Goal: Task Accomplishment & Management: Complete application form

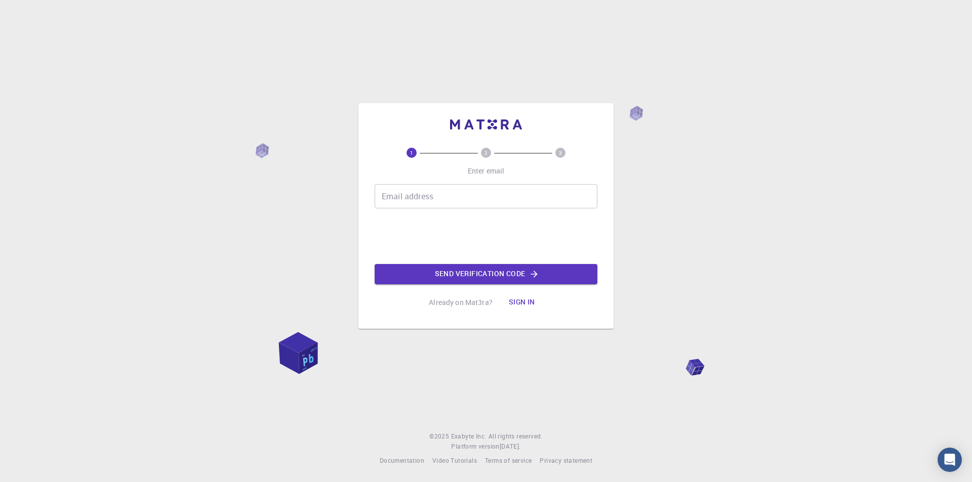
click at [484, 200] on input "Email address" at bounding box center [486, 196] width 223 height 24
type input "[EMAIL_ADDRESS][DOMAIN_NAME]"
click at [455, 274] on button "Send verification code" at bounding box center [486, 274] width 223 height 20
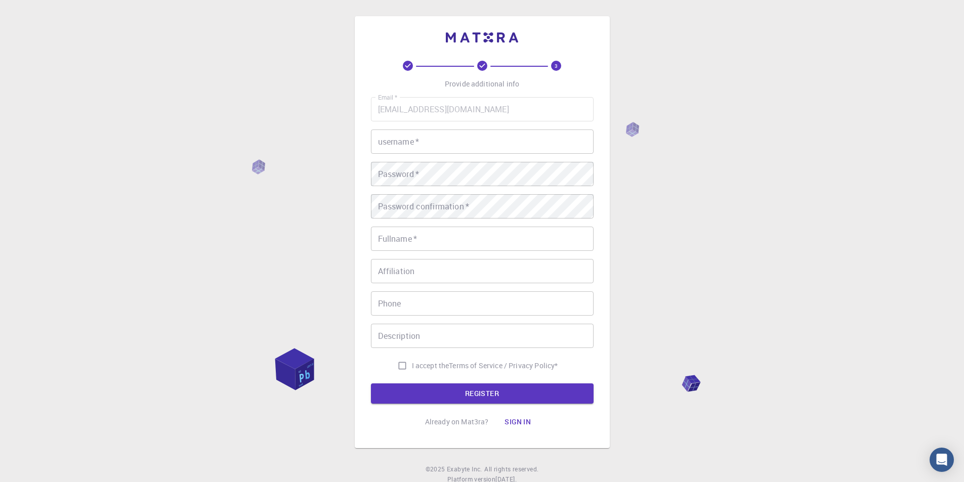
click at [468, 143] on input "username   *" at bounding box center [482, 142] width 223 height 24
type input "abboud"
click at [371, 384] on button "REGISTER" at bounding box center [482, 394] width 223 height 20
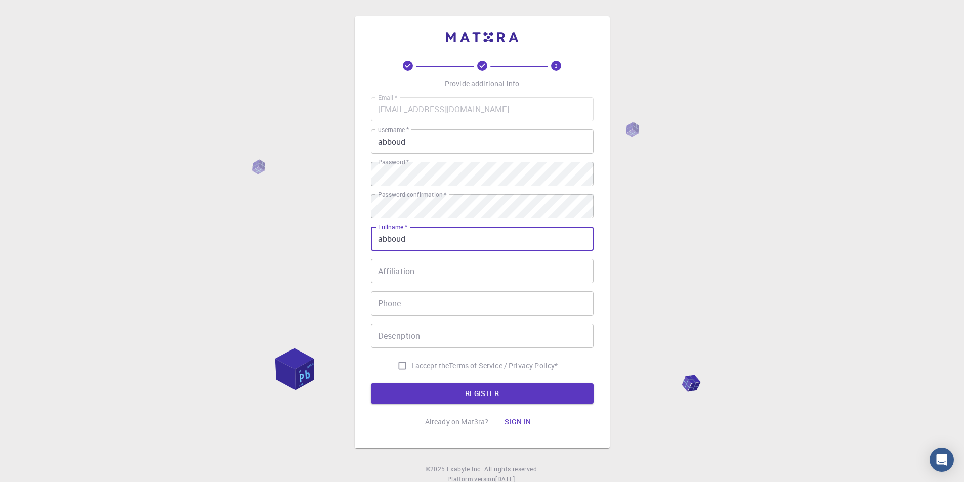
type input "abboud"
click at [371, 384] on button "REGISTER" at bounding box center [482, 394] width 223 height 20
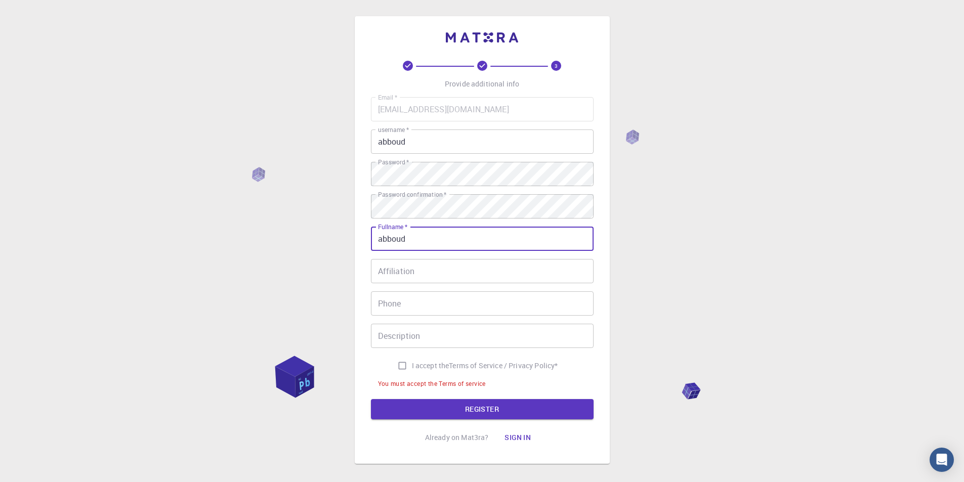
click at [455, 269] on input "Affiliation" at bounding box center [482, 271] width 223 height 24
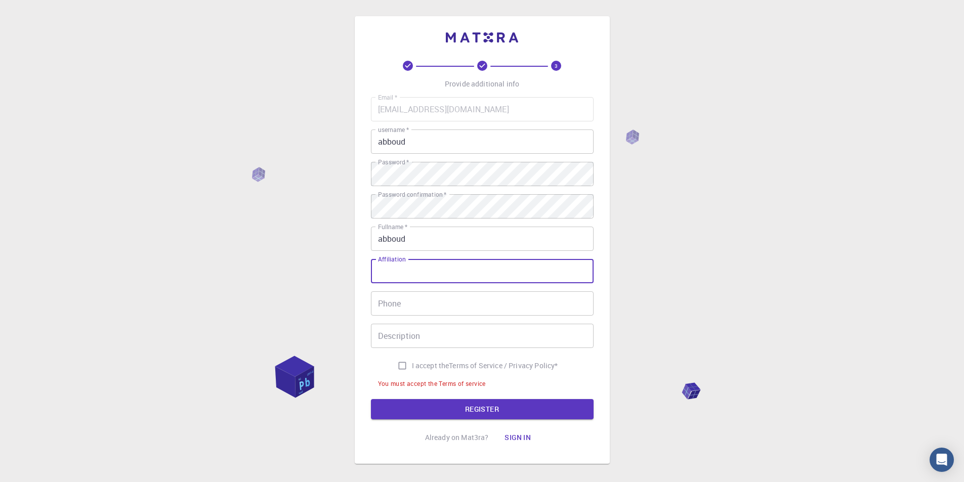
click at [438, 304] on input "Phone" at bounding box center [482, 304] width 223 height 24
click at [403, 365] on input "I accept the Terms of Service / Privacy Policy *" at bounding box center [402, 365] width 19 height 19
checkbox input "true"
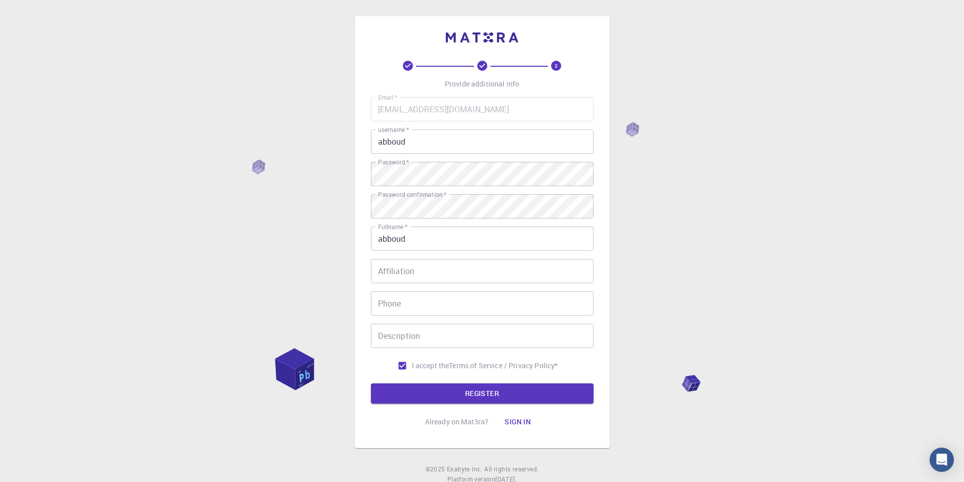
click at [407, 399] on button "REGISTER" at bounding box center [482, 394] width 223 height 20
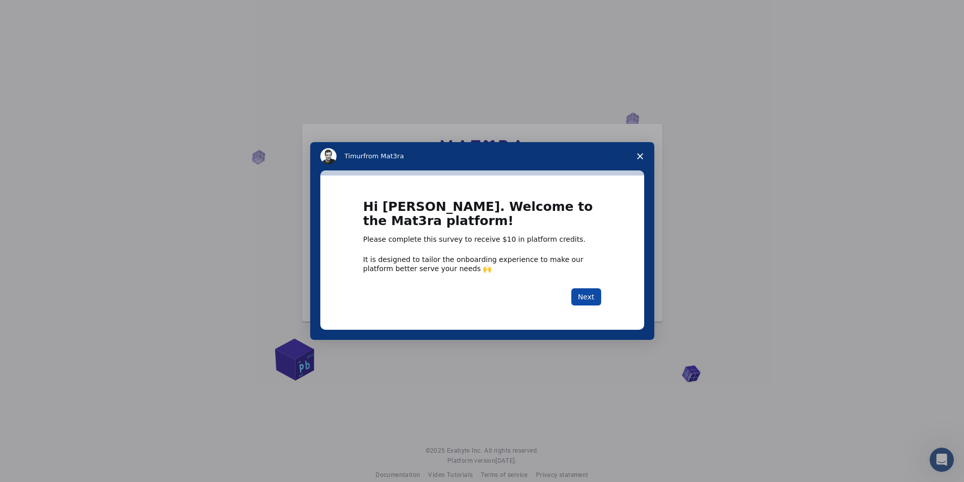
click at [588, 302] on button "Next" at bounding box center [587, 297] width 30 height 17
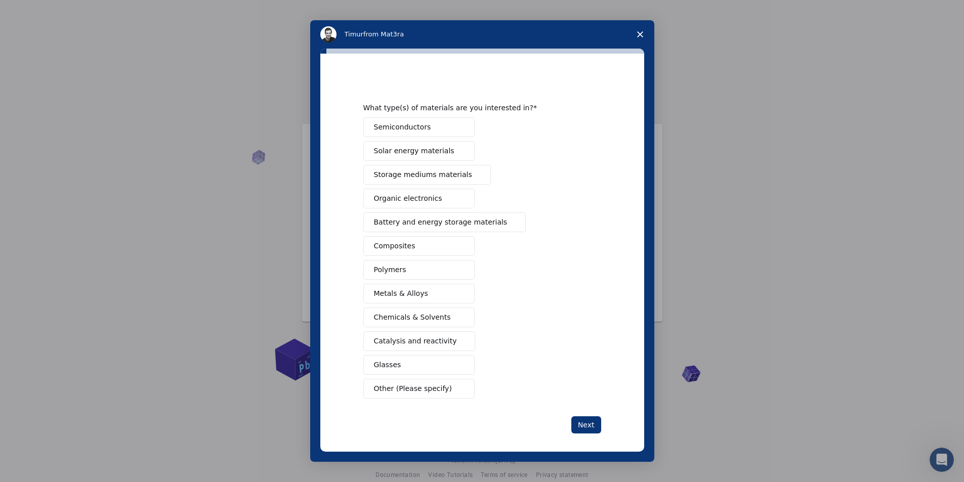
click at [484, 217] on span "Battery and energy storage materials" at bounding box center [441, 222] width 134 height 11
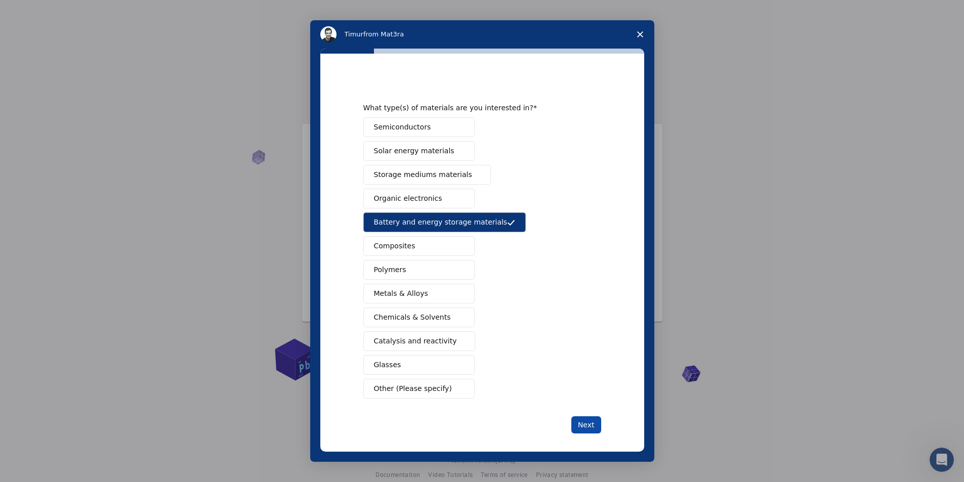
click at [576, 423] on button "Next" at bounding box center [587, 425] width 30 height 17
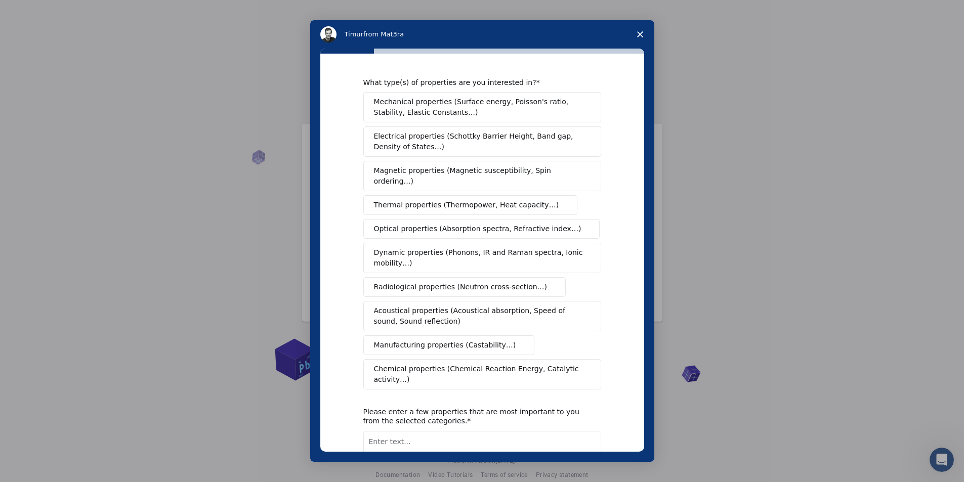
click at [513, 117] on span "Mechanical properties (Surface energy, Poisson's ratio, Stability, Elastic Cons…" at bounding box center [479, 107] width 211 height 21
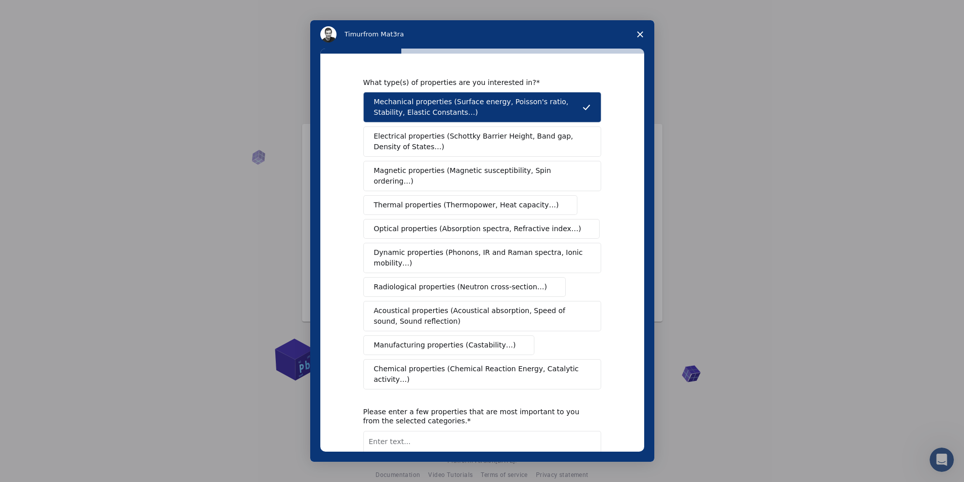
click at [509, 138] on span "Electrical properties (Schottky Barrier Height, Band gap, Density of States…)" at bounding box center [479, 141] width 211 height 21
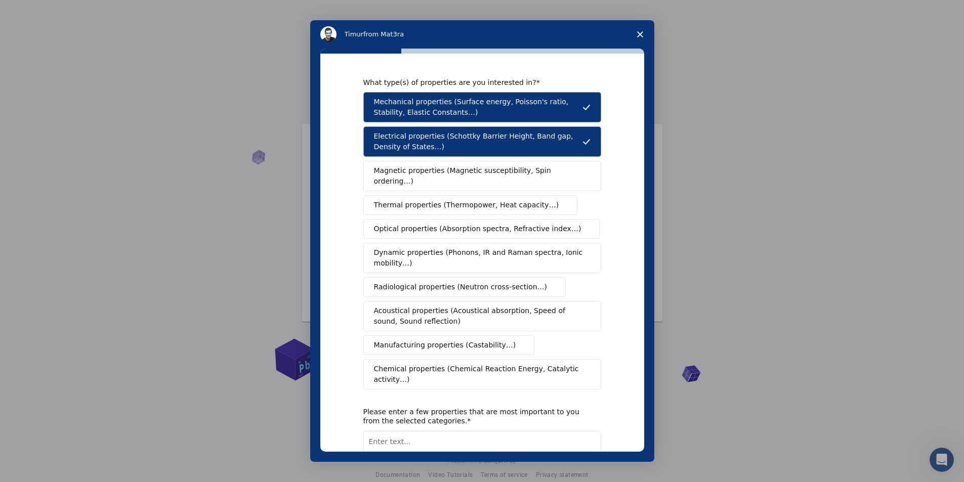
click at [501, 168] on span "Magnetic properties (Magnetic susceptibility, Spin ordering…)" at bounding box center [478, 176] width 209 height 21
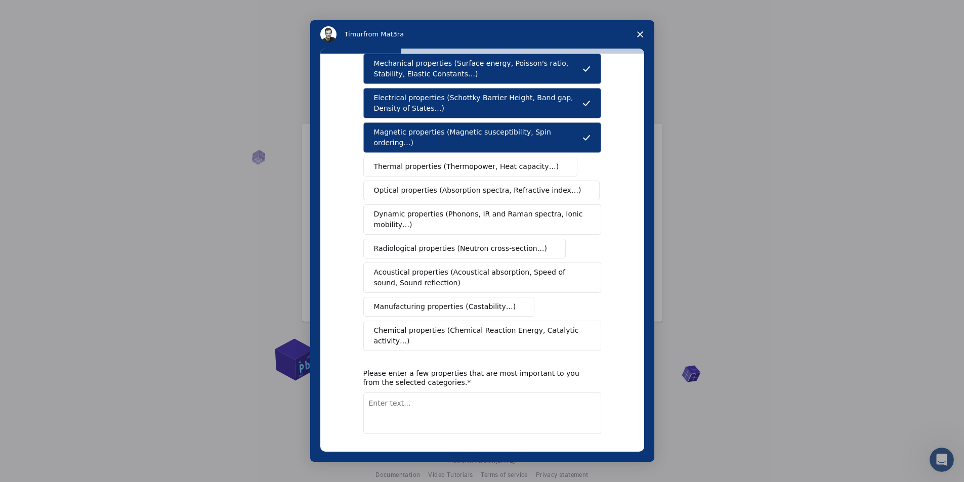
scroll to position [59, 0]
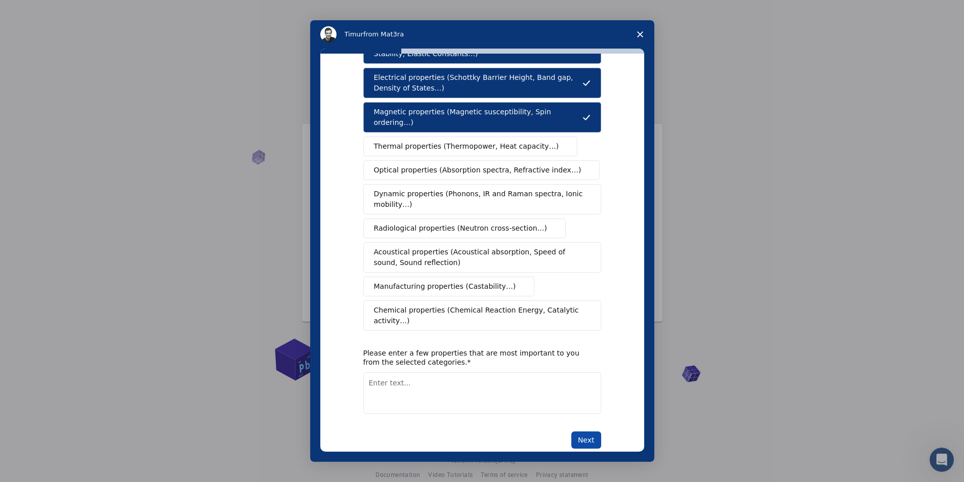
click at [592, 432] on button "Next" at bounding box center [587, 440] width 30 height 17
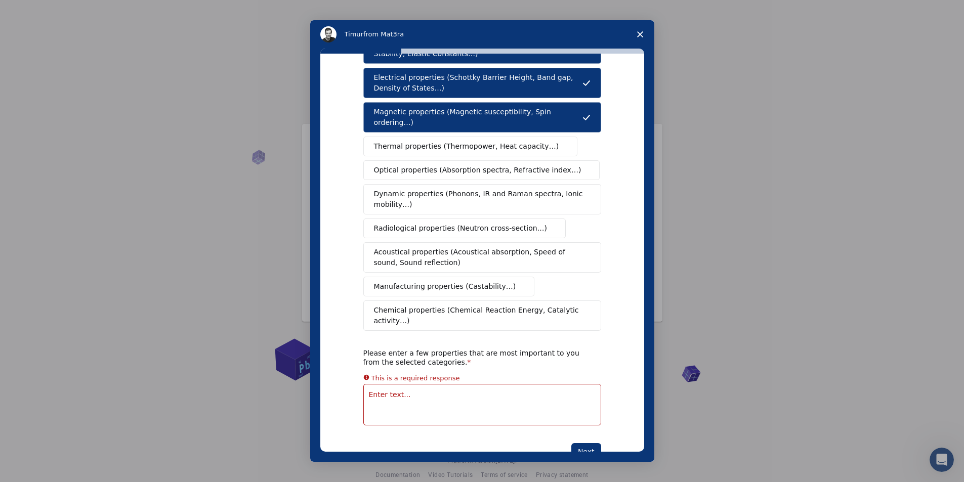
click at [405, 390] on textarea "Enter text..." at bounding box center [482, 405] width 238 height 42
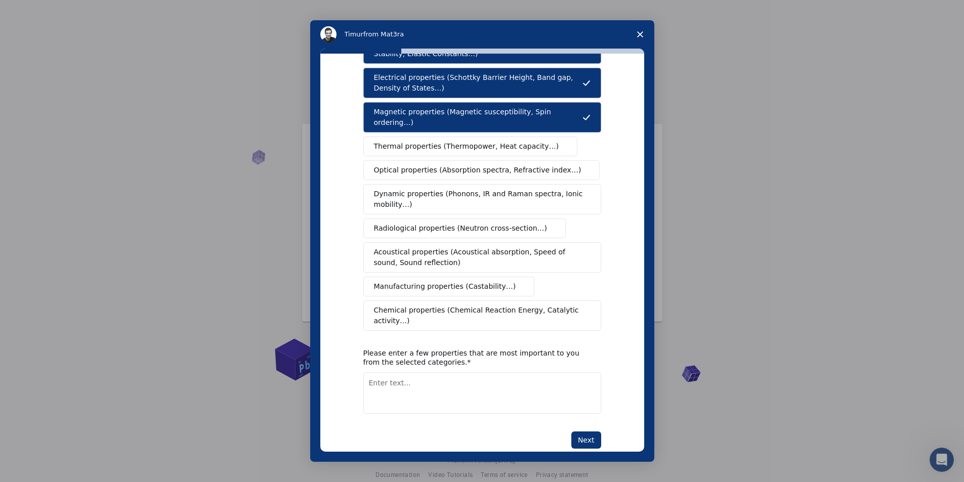
click at [435, 383] on textarea "Enter text..." at bounding box center [482, 394] width 238 height 42
type textarea "stability"
click at [595, 432] on button "Next" at bounding box center [587, 440] width 30 height 17
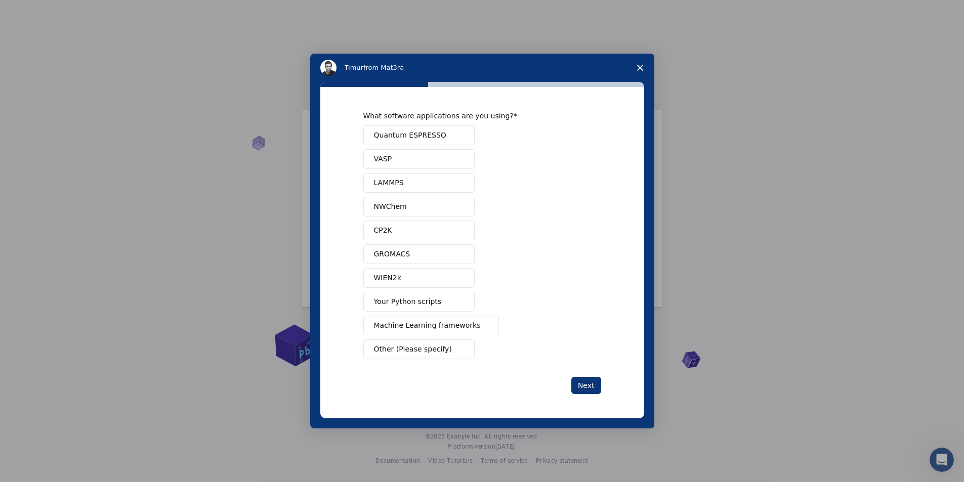
scroll to position [0, 0]
click at [401, 162] on button "VASP" at bounding box center [418, 159] width 111 height 20
click at [396, 306] on span "Your Python scripts" at bounding box center [408, 302] width 68 height 11
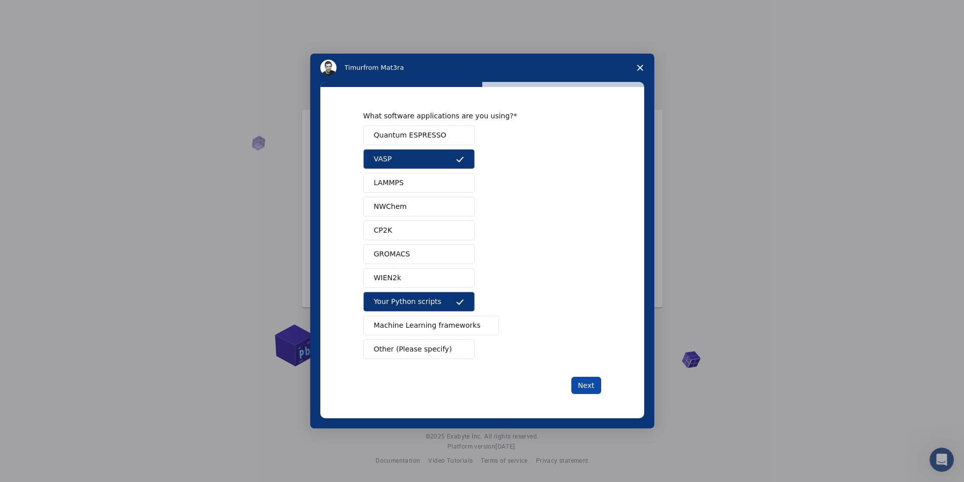
click at [586, 382] on button "Next" at bounding box center [587, 385] width 30 height 17
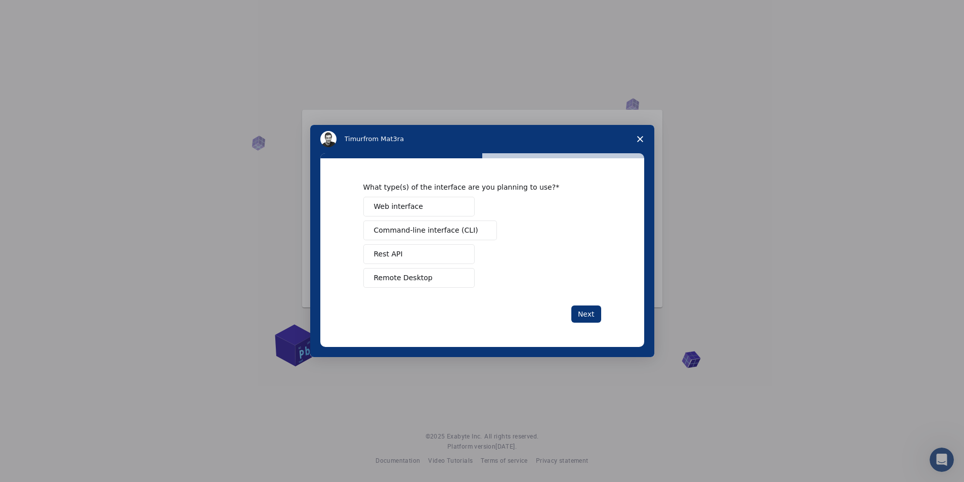
click at [393, 206] on span "Web interface" at bounding box center [398, 206] width 49 height 11
click at [598, 311] on button "Next" at bounding box center [587, 314] width 30 height 17
click at [427, 285] on button "Other (Please specify)" at bounding box center [418, 278] width 111 height 20
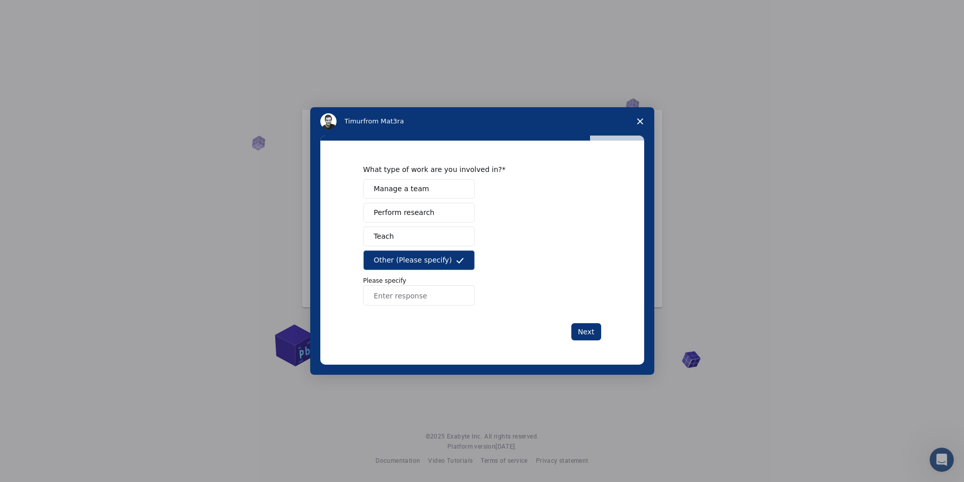
click at [407, 220] on button "Perform research" at bounding box center [418, 213] width 111 height 20
click at [423, 253] on button "Other (Please specify)" at bounding box center [418, 261] width 111 height 20
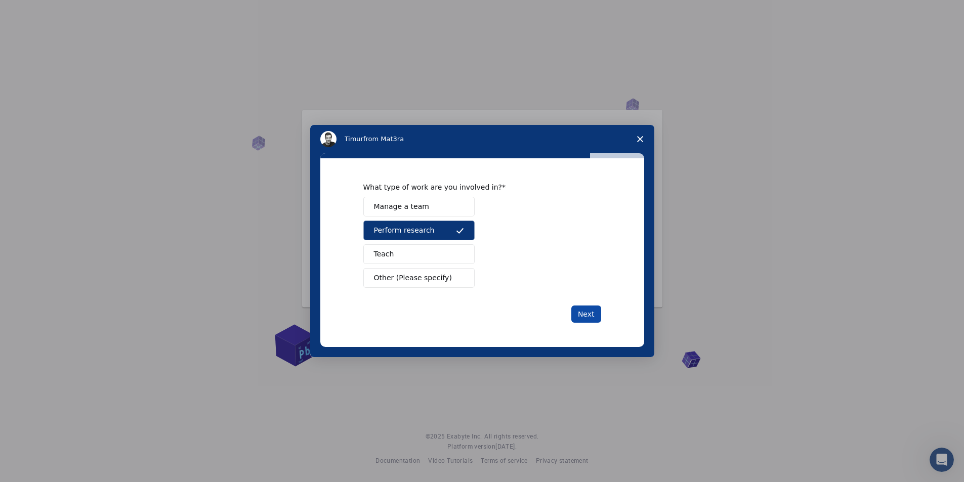
click at [592, 307] on button "Next" at bounding box center [587, 314] width 30 height 17
click at [588, 325] on div "What type of work are you involved in? Manage a team Perform research Teach Oth…" at bounding box center [482, 252] width 324 height 189
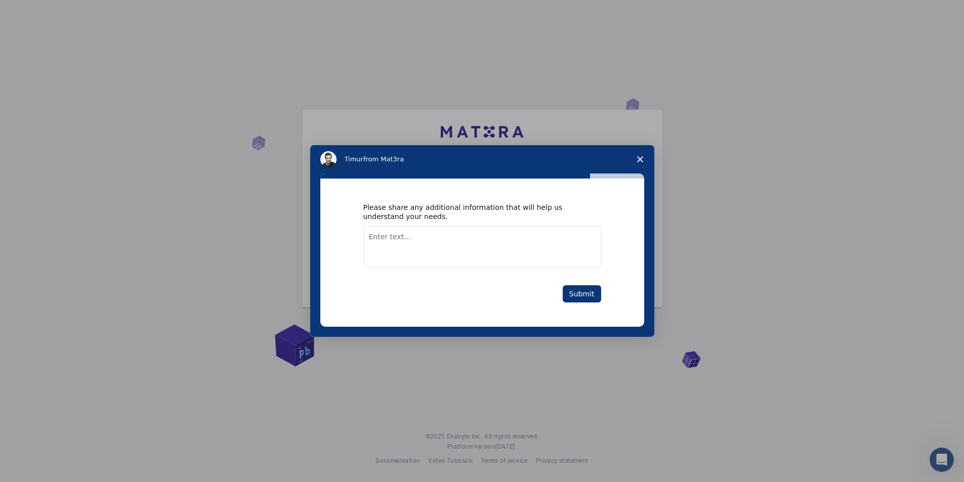
click at [448, 243] on textarea "Enter text..." at bounding box center [482, 247] width 238 height 42
type textarea "draw possible structures"
click at [593, 294] on button "Submit" at bounding box center [582, 294] width 38 height 17
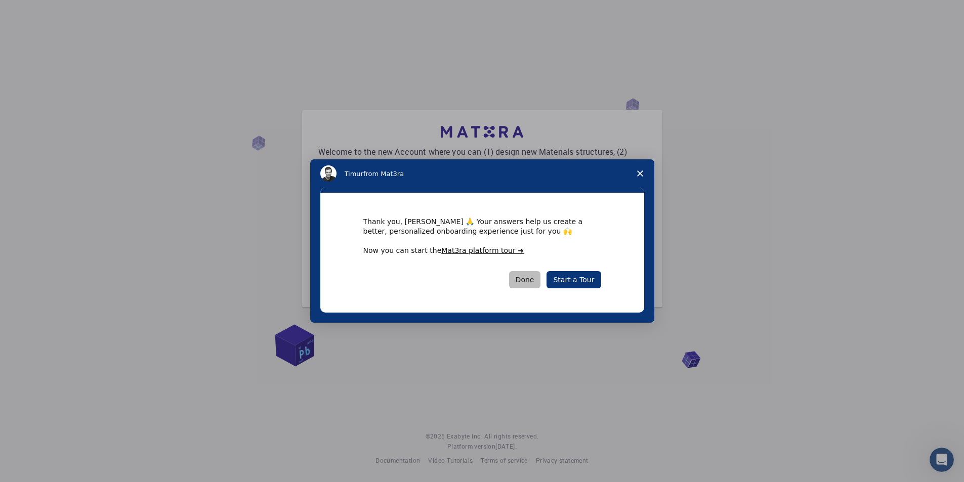
click at [537, 276] on button "Done" at bounding box center [525, 279] width 32 height 17
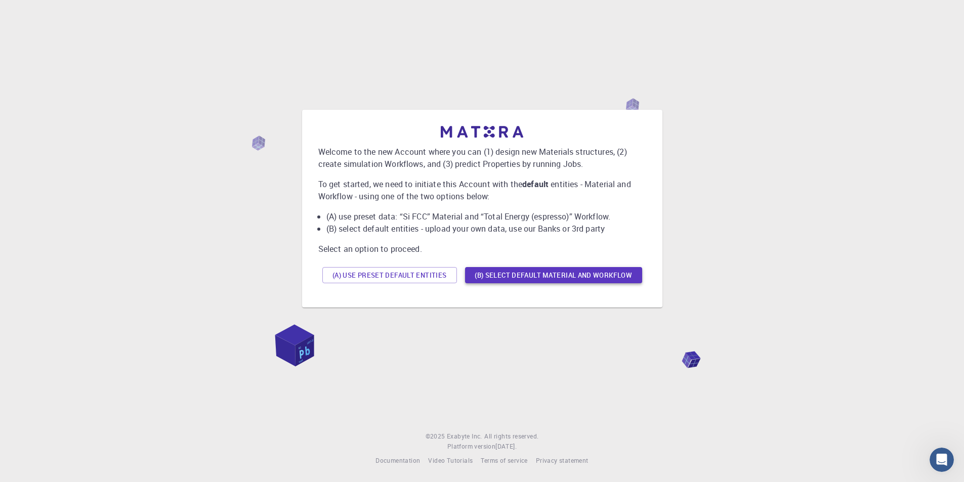
click at [475, 280] on button "(B) Select default material and workflow" at bounding box center [553, 275] width 177 height 16
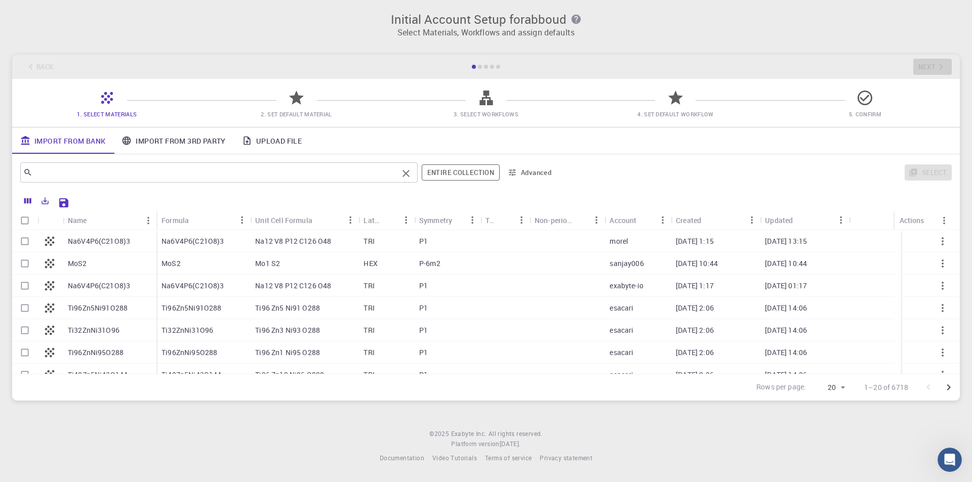
click at [286, 173] on input "text" at bounding box center [214, 173] width 365 height 14
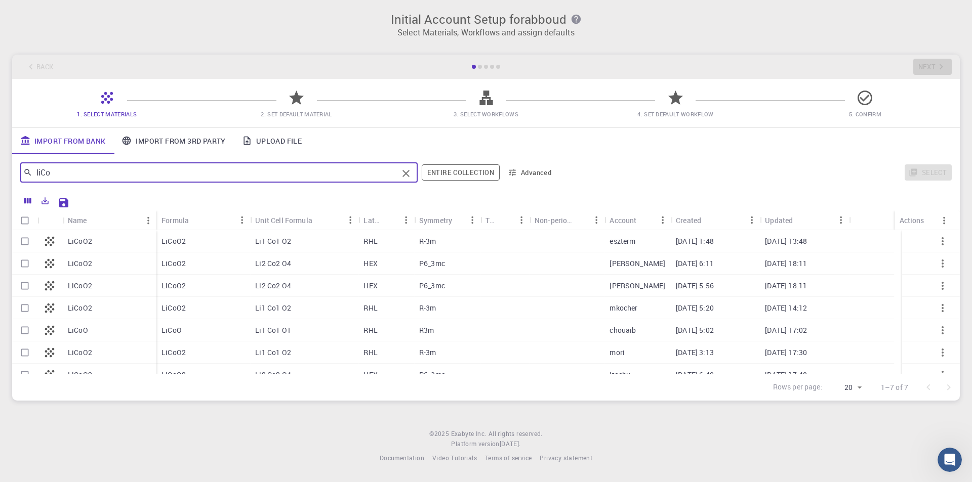
type input "liCo"
click at [26, 237] on input "Select row" at bounding box center [24, 241] width 19 height 19
checkbox input "true"
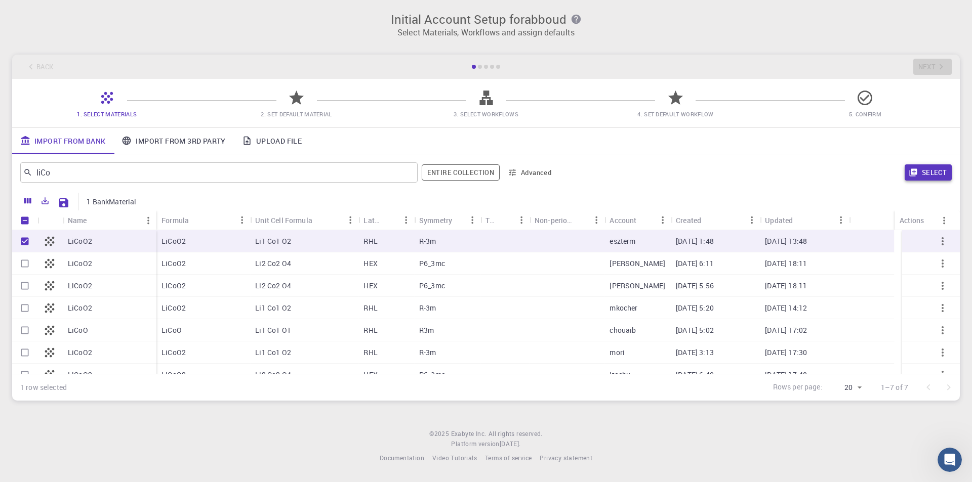
click at [916, 176] on icon "button" at bounding box center [913, 172] width 9 height 9
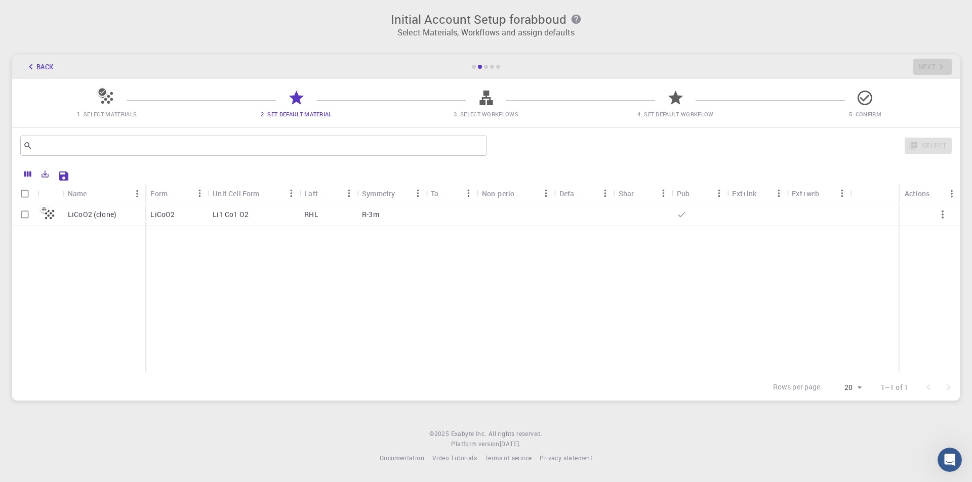
click at [19, 217] on input "Select row" at bounding box center [24, 214] width 19 height 19
checkbox input "true"
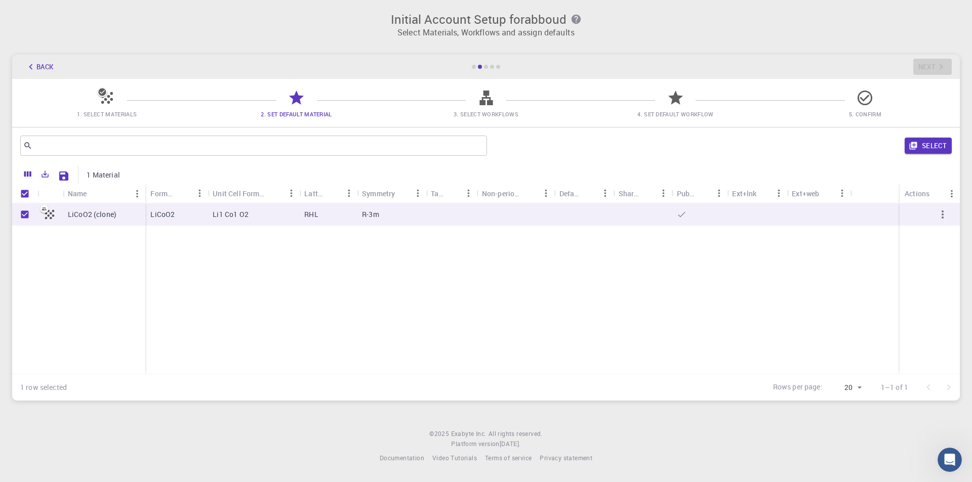
click at [475, 104] on span "3. Select Workflows" at bounding box center [485, 107] width 181 height 24
click at [927, 150] on button "Select" at bounding box center [928, 146] width 47 height 16
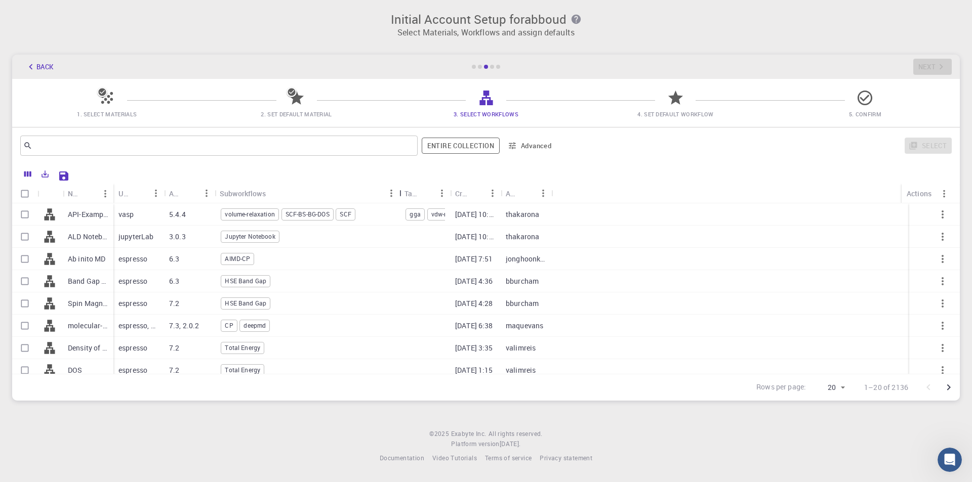
drag, startPoint x: 263, startPoint y: 193, endPoint x: 397, endPoint y: 214, distance: 135.7
click at [397, 214] on div "Name Used application Application Version Subworkflows Tags Created Account Act…" at bounding box center [486, 279] width 948 height 190
click at [78, 216] on p "API-Examples Band Structure + Band Gap (D3-GGA-BS-BG-DOS) (clone)" at bounding box center [88, 215] width 40 height 10
checkbox input "true"
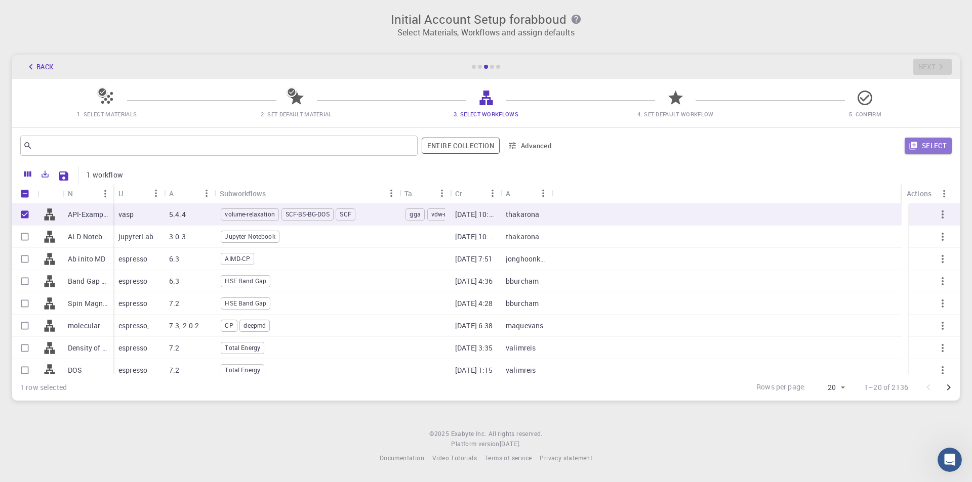
click at [936, 147] on button "Select" at bounding box center [928, 146] width 47 height 16
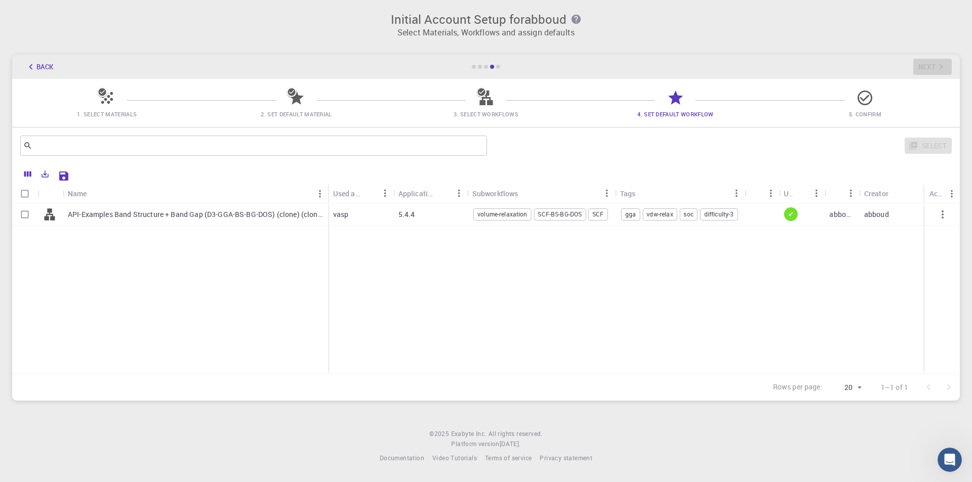
click at [21, 218] on input "Select row" at bounding box center [24, 214] width 19 height 19
checkbox input "true"
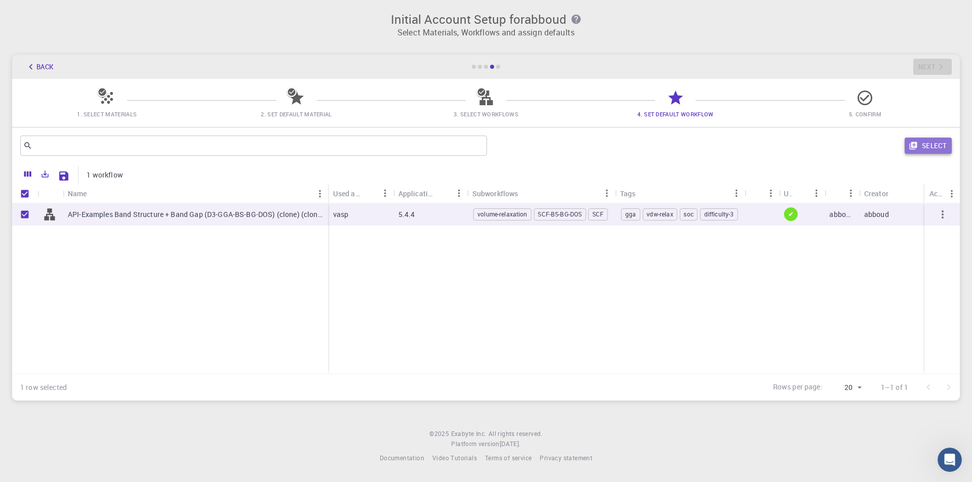
click at [935, 146] on button "Select" at bounding box center [928, 146] width 47 height 16
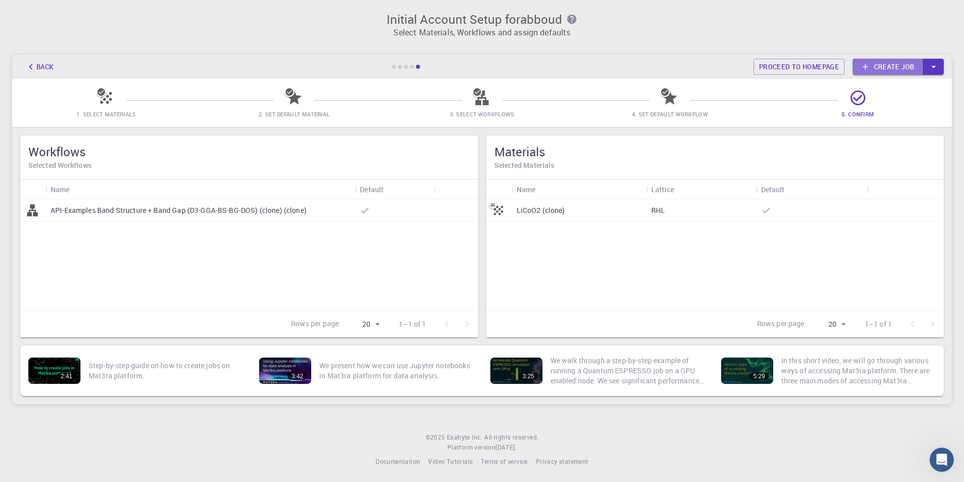
click at [885, 63] on link "Create job" at bounding box center [888, 67] width 71 height 16
click at [826, 66] on link "Proceed to homepage" at bounding box center [799, 67] width 91 height 16
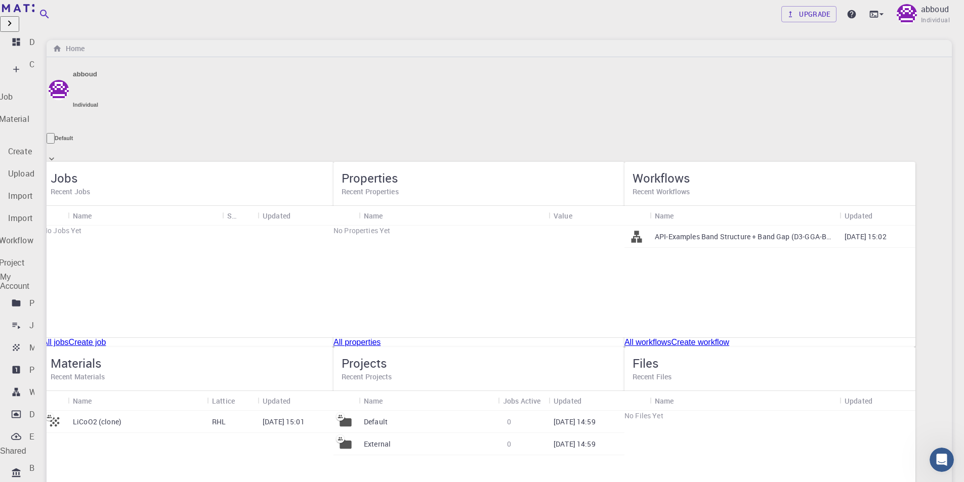
click at [30, 66] on div "Create" at bounding box center [19, 69] width 22 height 30
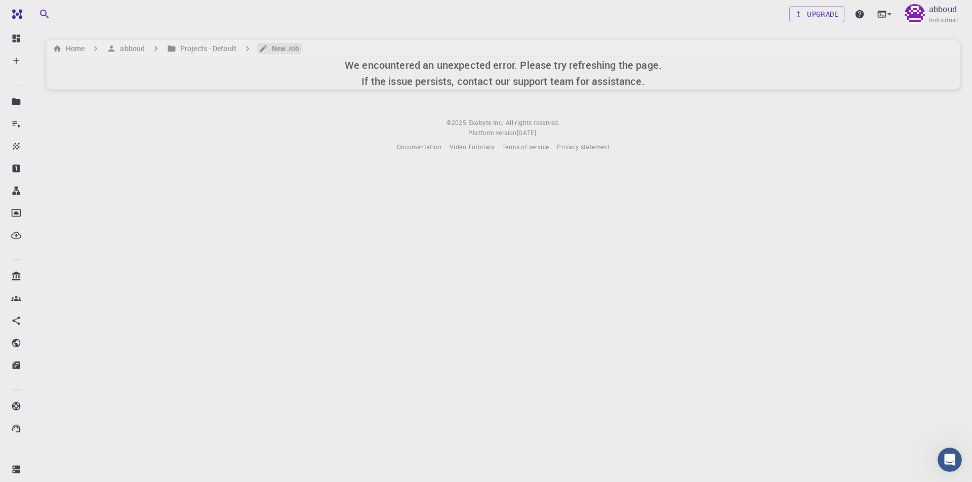
click at [267, 50] on icon "breadcrumb" at bounding box center [263, 48] width 9 height 9
click at [223, 49] on h6 "Projects - Default" at bounding box center [206, 48] width 60 height 11
click at [116, 47] on h6 "abboud" at bounding box center [130, 48] width 29 height 11
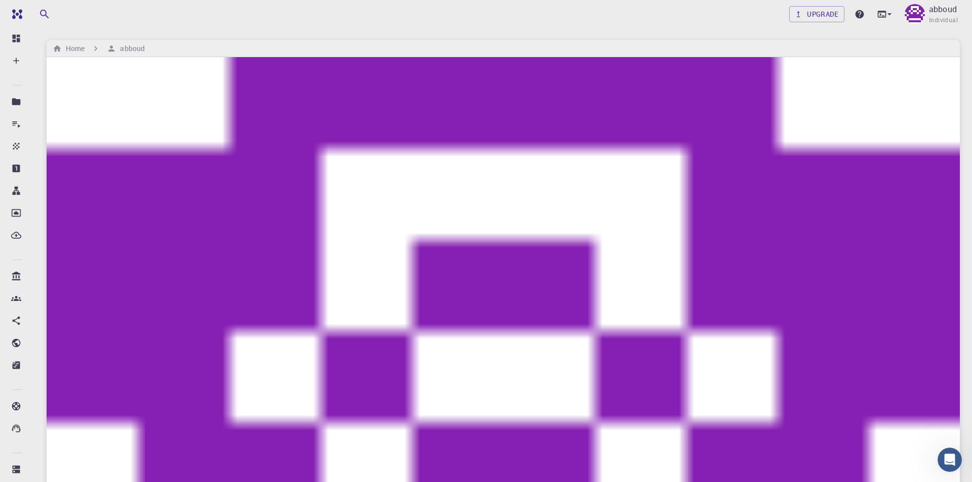
click at [89, 50] on ol "Home abboud" at bounding box center [99, 48] width 96 height 11
click at [71, 46] on h6 "Home" at bounding box center [73, 48] width 23 height 11
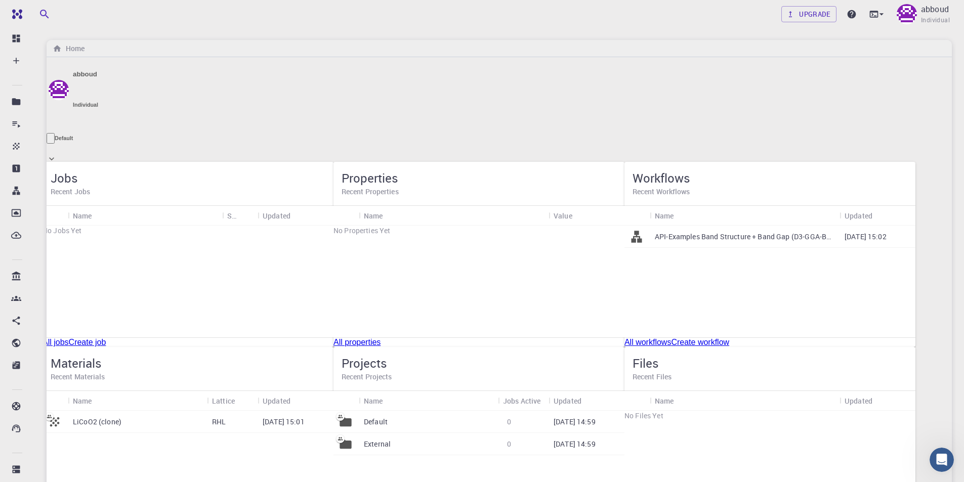
click at [207, 411] on div "LiCoO2 (clone)" at bounding box center [137, 422] width 139 height 22
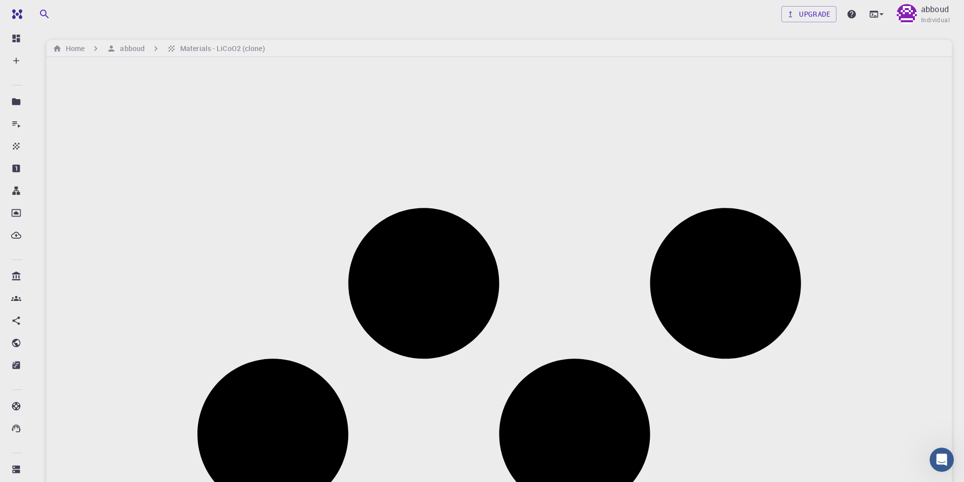
drag, startPoint x: 740, startPoint y: 256, endPoint x: 713, endPoint y: 270, distance: 29.7
drag, startPoint x: 717, startPoint y: 266, endPoint x: 605, endPoint y: 255, distance: 112.4
drag, startPoint x: 720, startPoint y: 187, endPoint x: 663, endPoint y: 229, distance: 71.0
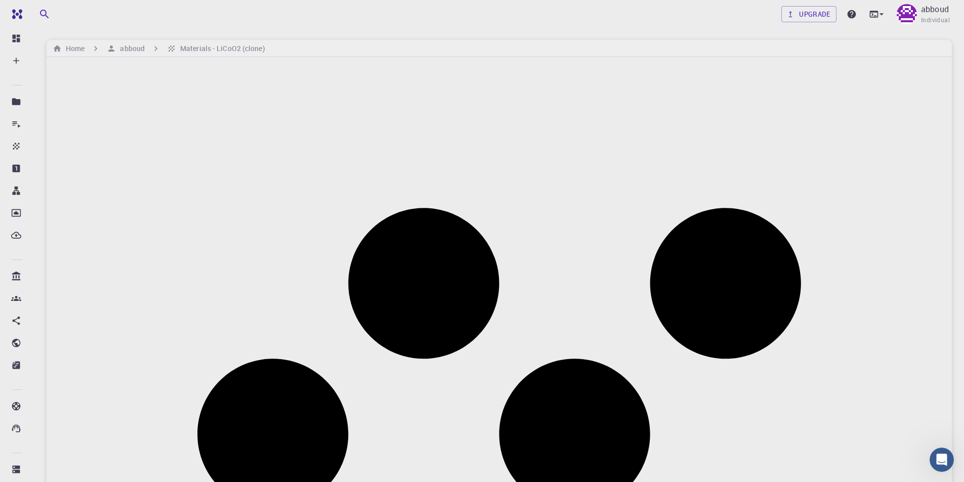
drag, startPoint x: 226, startPoint y: 266, endPoint x: 106, endPoint y: 292, distance: 122.2
